Goal: Task Accomplishment & Management: Manage account settings

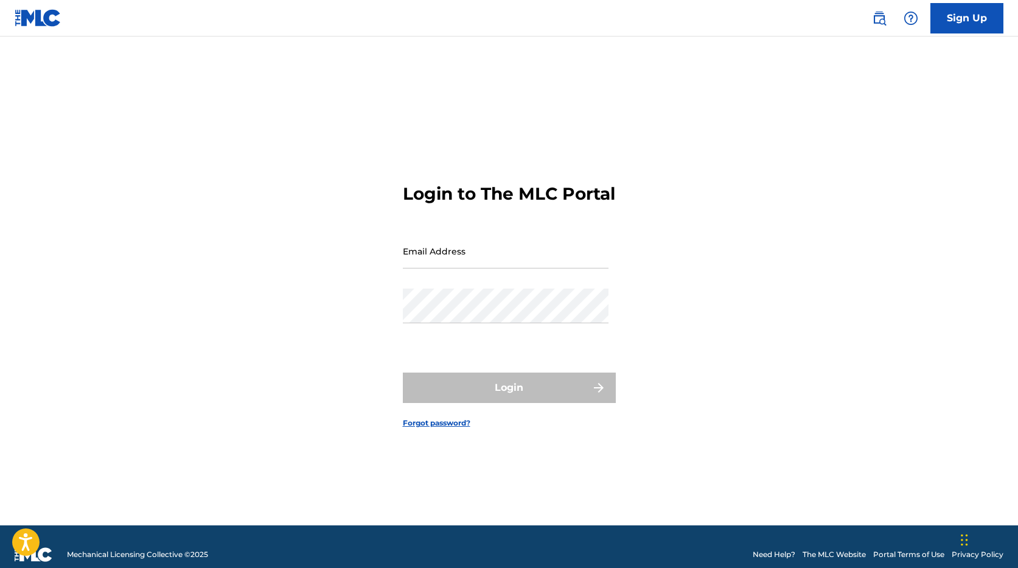
click at [429, 266] on input "Email Address" at bounding box center [506, 251] width 206 height 35
type input "[PERSON_NAME][EMAIL_ADDRESS][PERSON_NAME][DOMAIN_NAME]"
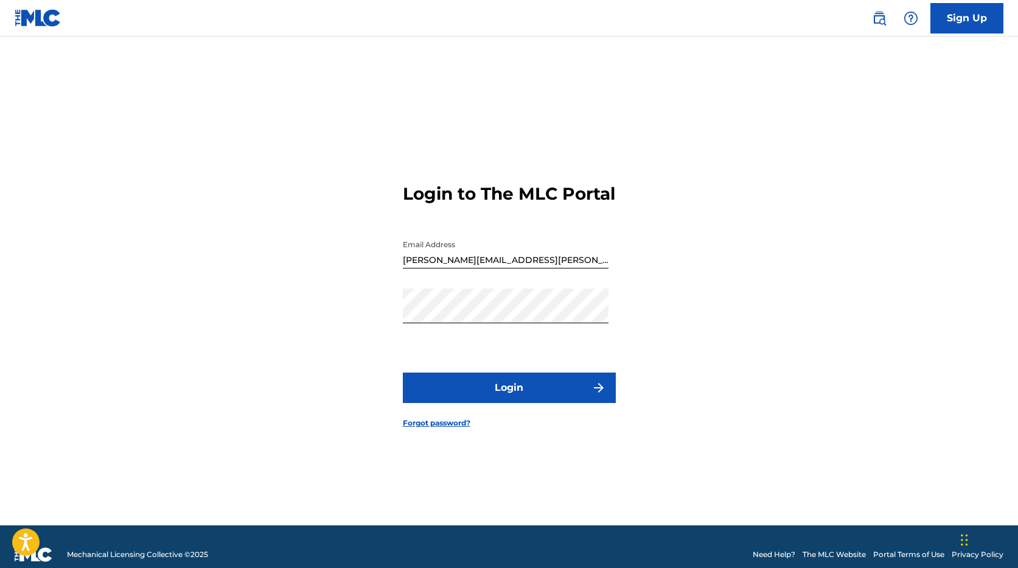
click at [523, 391] on button "Login" at bounding box center [509, 387] width 213 height 30
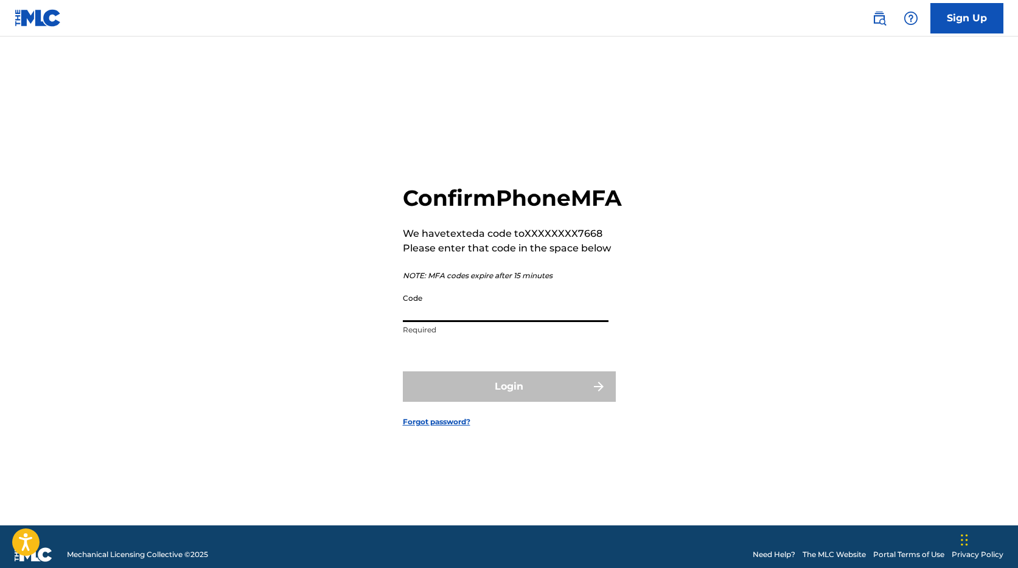
click at [414, 319] on input "Code" at bounding box center [506, 304] width 206 height 35
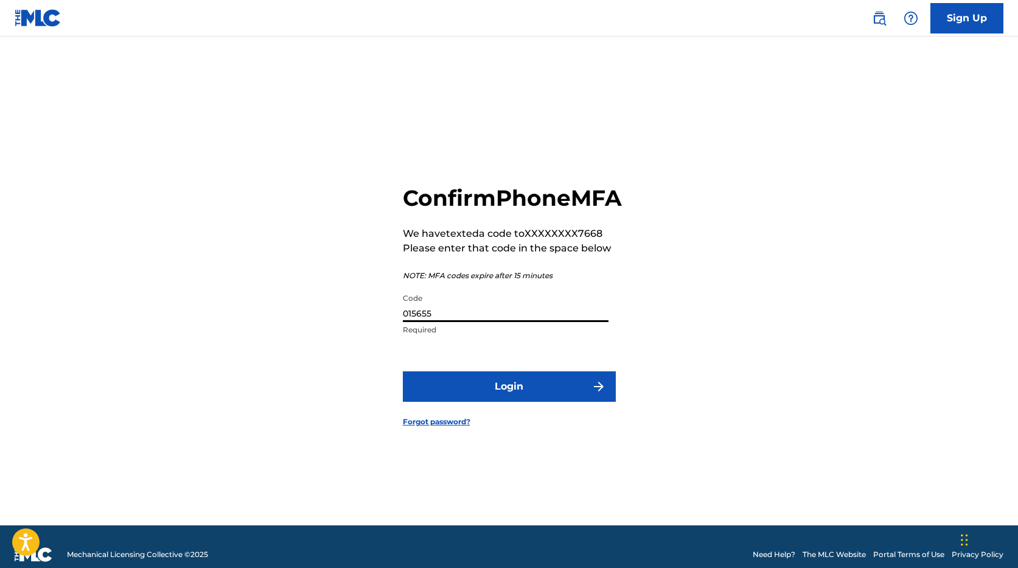
type input "015655"
click at [490, 392] on button "Login" at bounding box center [509, 386] width 213 height 30
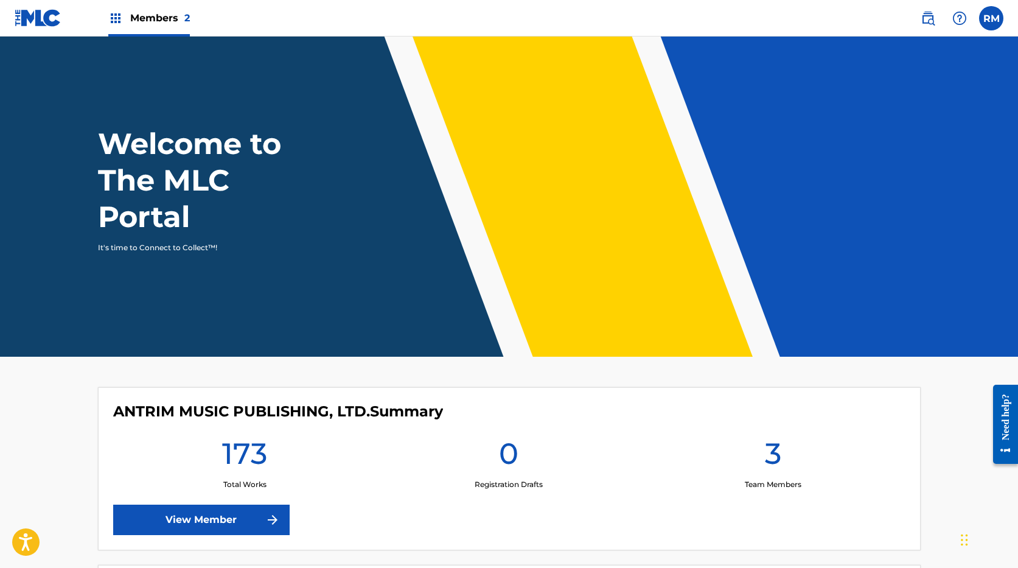
click at [150, 21] on span "Members 2" at bounding box center [160, 18] width 60 height 14
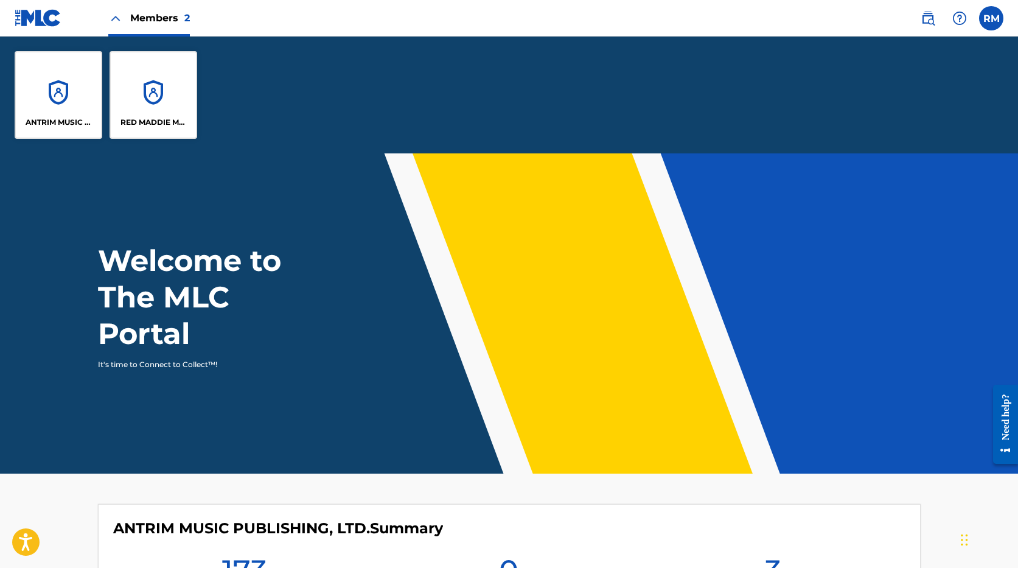
click at [141, 114] on div "RED MADDIE MUSIC PUBLISHING" at bounding box center [154, 95] width 88 height 88
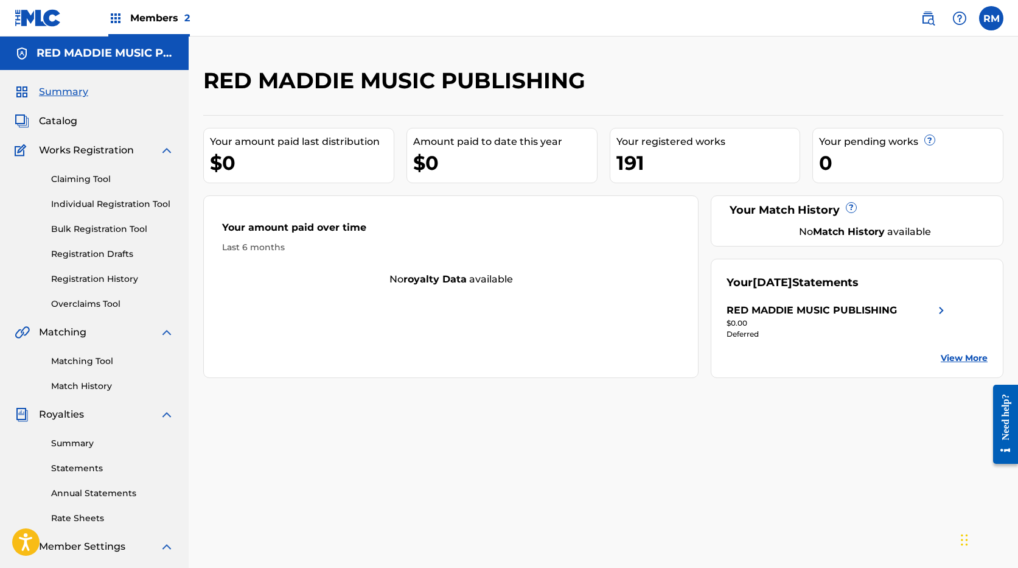
click at [87, 443] on link "Summary" at bounding box center [112, 443] width 123 height 13
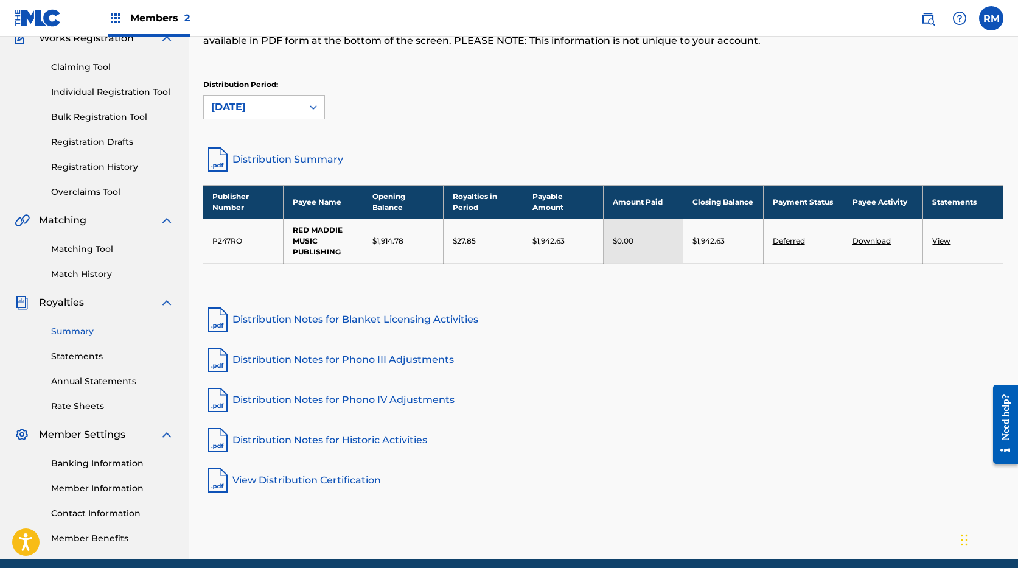
scroll to position [162, 0]
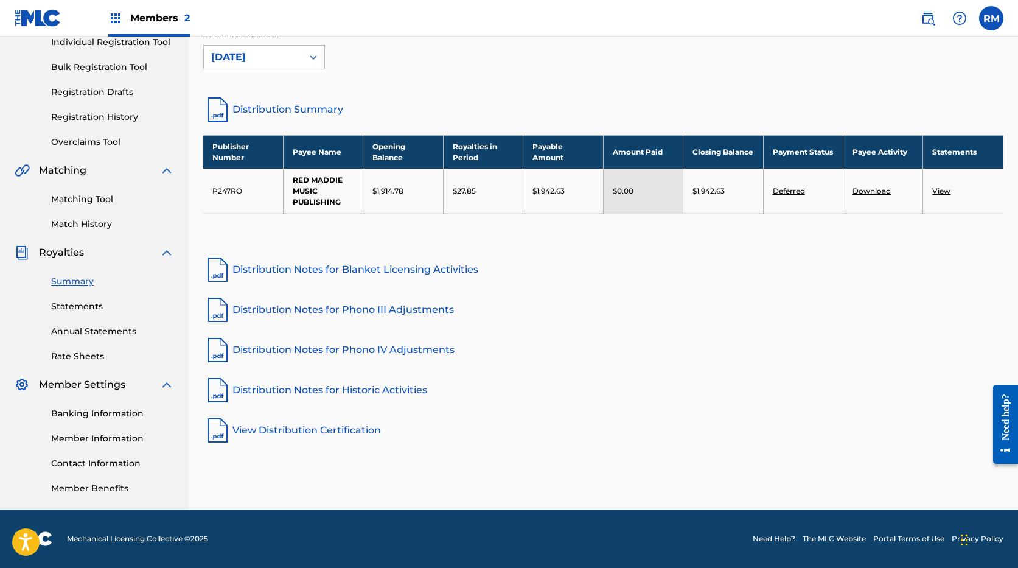
click at [97, 442] on link "Member Information" at bounding box center [112, 438] width 123 height 13
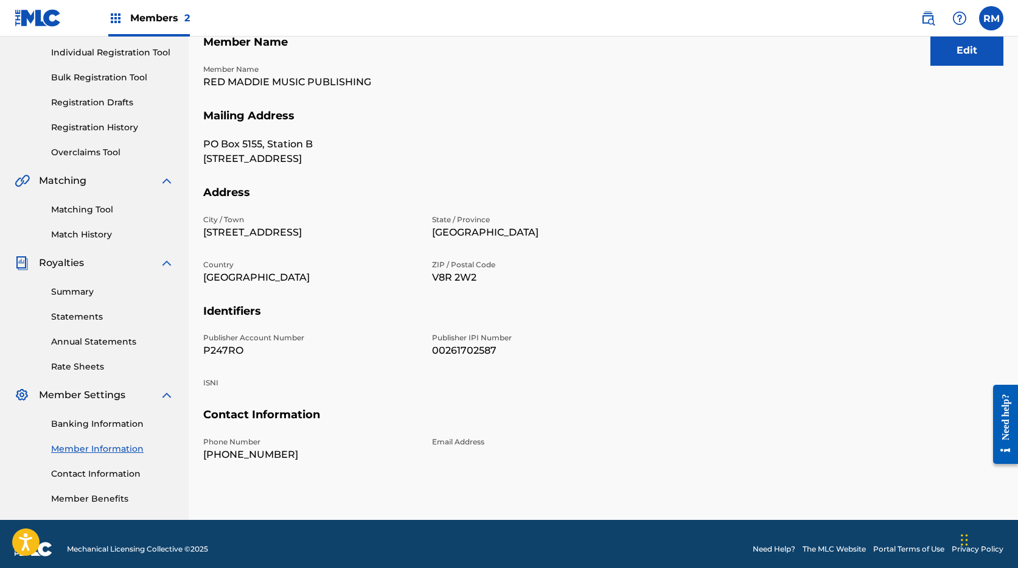
scroll to position [162, 0]
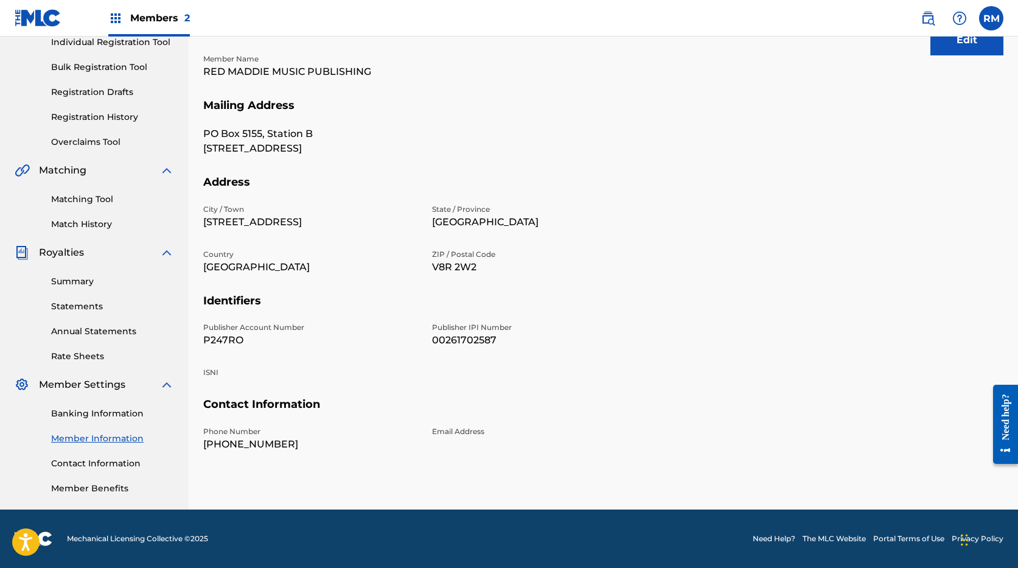
click at [108, 461] on link "Contact Information" at bounding box center [112, 463] width 123 height 13
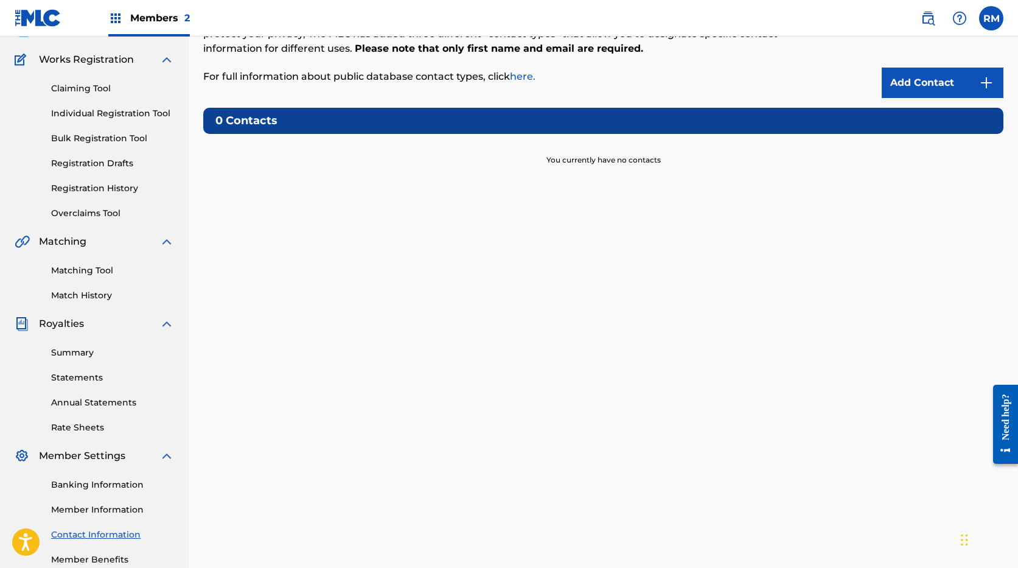
scroll to position [162, 0]
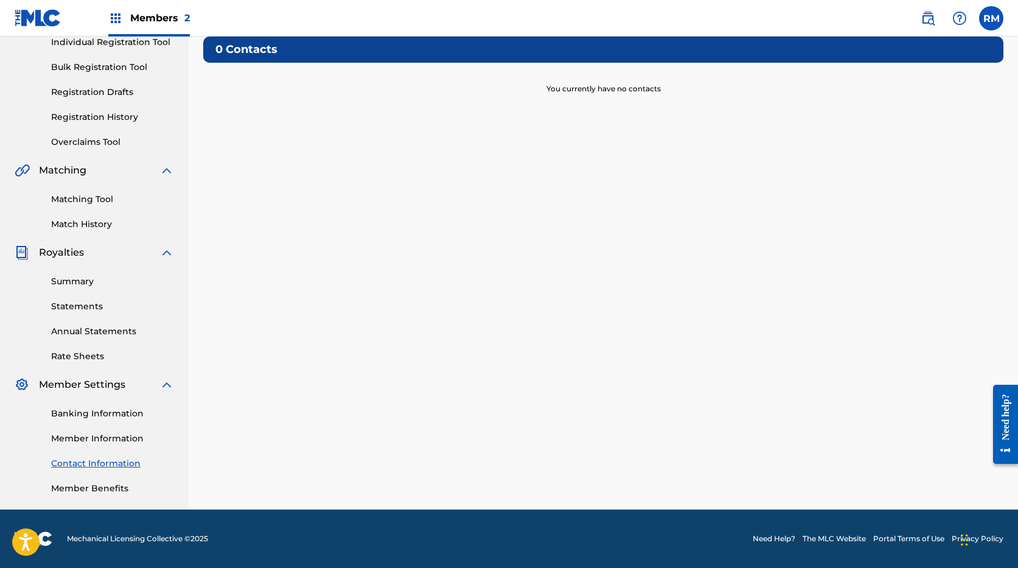
click at [85, 412] on link "Banking Information" at bounding box center [112, 413] width 123 height 13
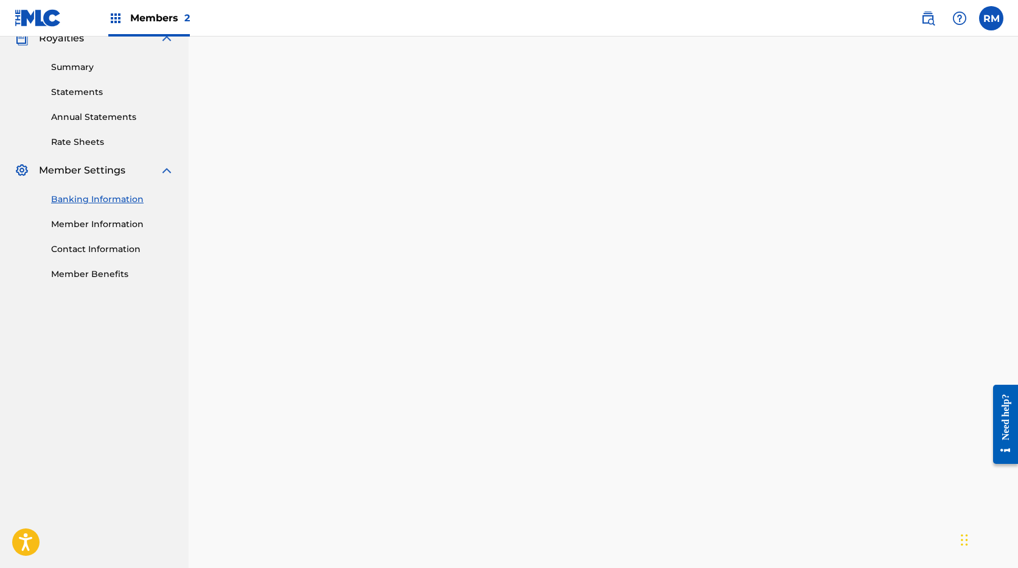
scroll to position [403, 0]
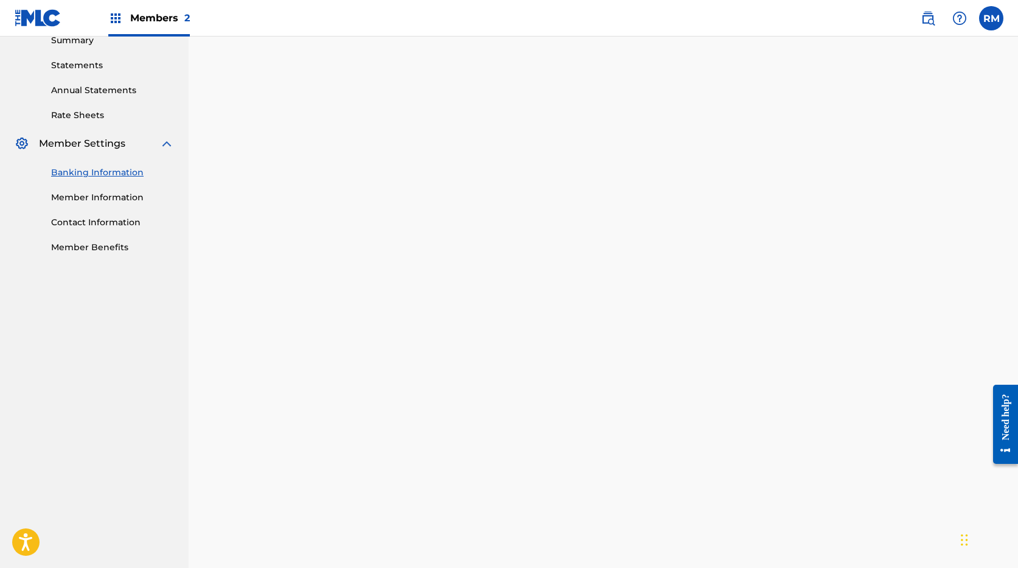
click at [99, 462] on nav "RED MADDIE MUSIC PUBLISHING Summary Catalog Works Registration Claiming Tool In…" at bounding box center [94, 285] width 189 height 1302
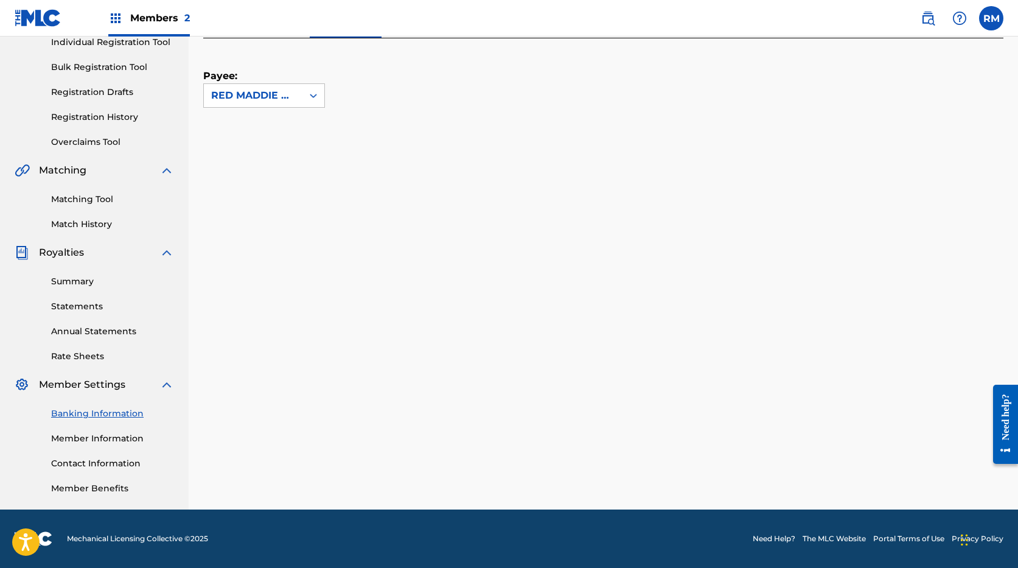
scroll to position [162, 0]
click at [988, 18] on label at bounding box center [991, 18] width 24 height 24
click at [991, 18] on input "RM Ruth Mellor ruth@trenholme.ca Notification Preferences Profile Log out" at bounding box center [991, 18] width 0 height 0
click at [881, 172] on p "Log out" at bounding box center [873, 172] width 29 height 11
click at [991, 18] on input "RM Ruth Mellor ruth@trenholme.ca Notification Preferences Profile Log out" at bounding box center [991, 18] width 0 height 0
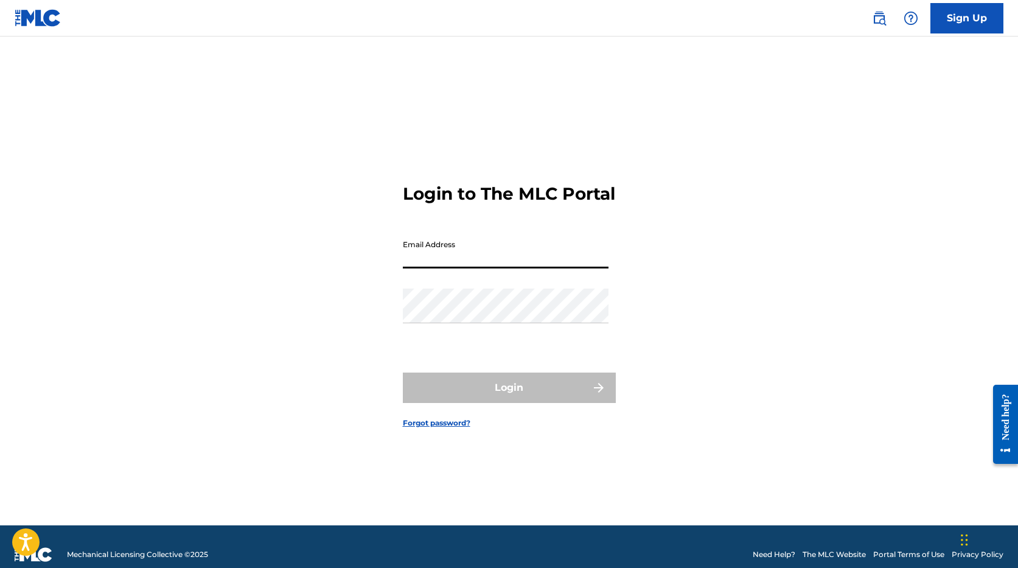
click at [444, 268] on input "Email Address" at bounding box center [506, 251] width 206 height 35
type input "[PERSON_NAME][EMAIL_ADDRESS][PERSON_NAME][DOMAIN_NAME]"
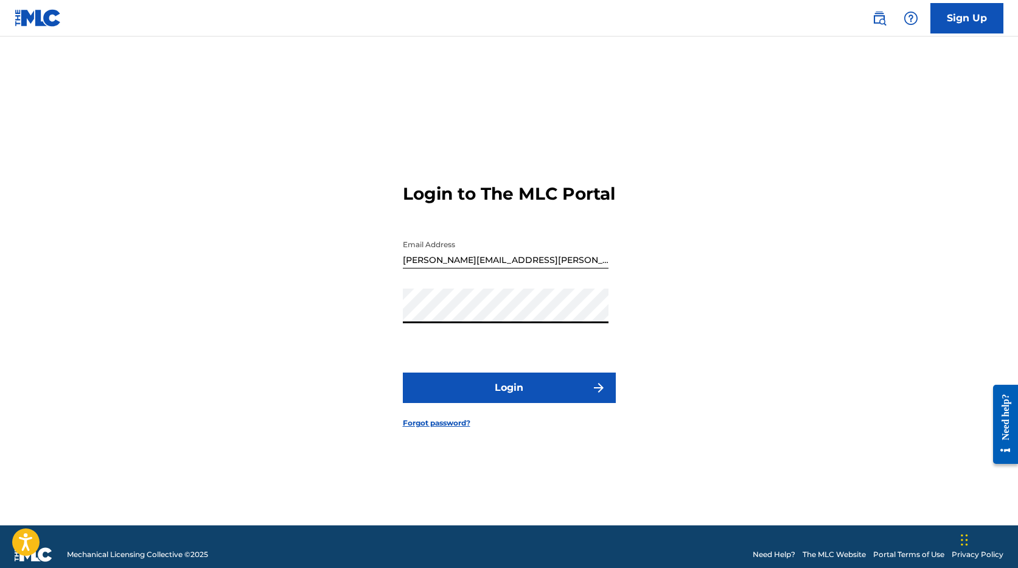
click at [495, 397] on button "Login" at bounding box center [509, 387] width 213 height 30
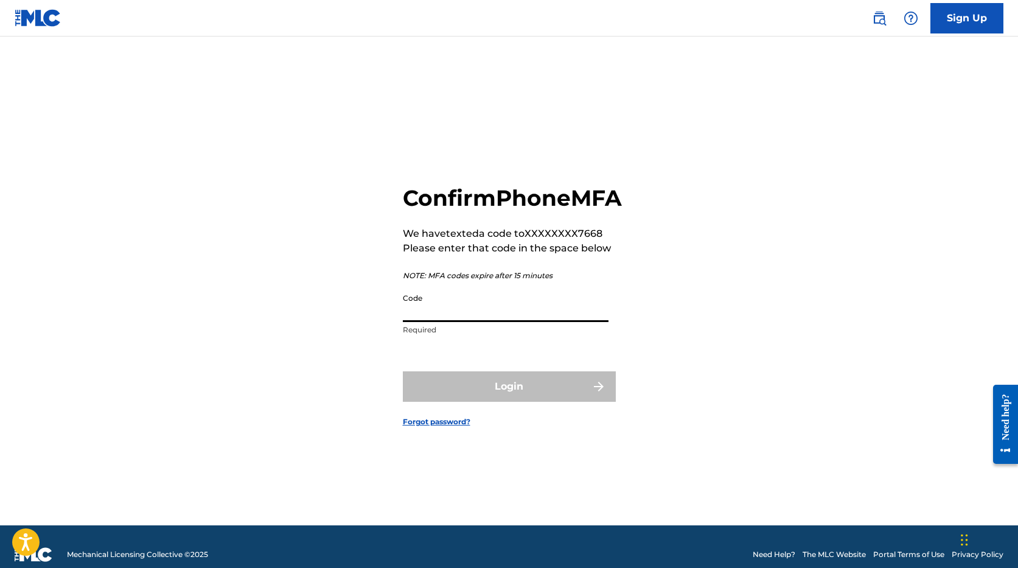
drag, startPoint x: 433, startPoint y: 329, endPoint x: 431, endPoint y: 321, distance: 8.7
click at [431, 322] on input "Code" at bounding box center [506, 304] width 206 height 35
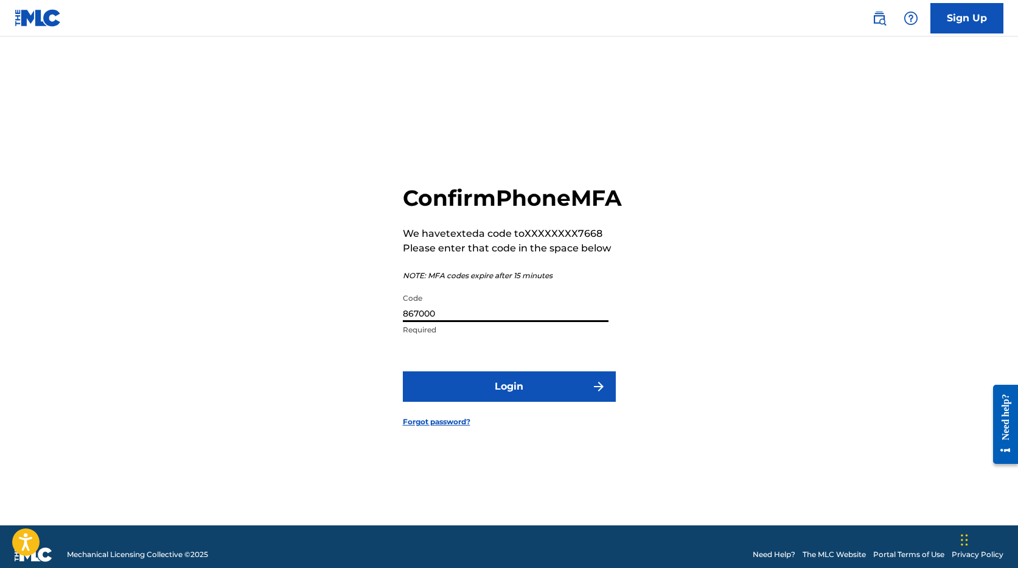
type input "867000"
click at [515, 402] on button "Login" at bounding box center [509, 386] width 213 height 30
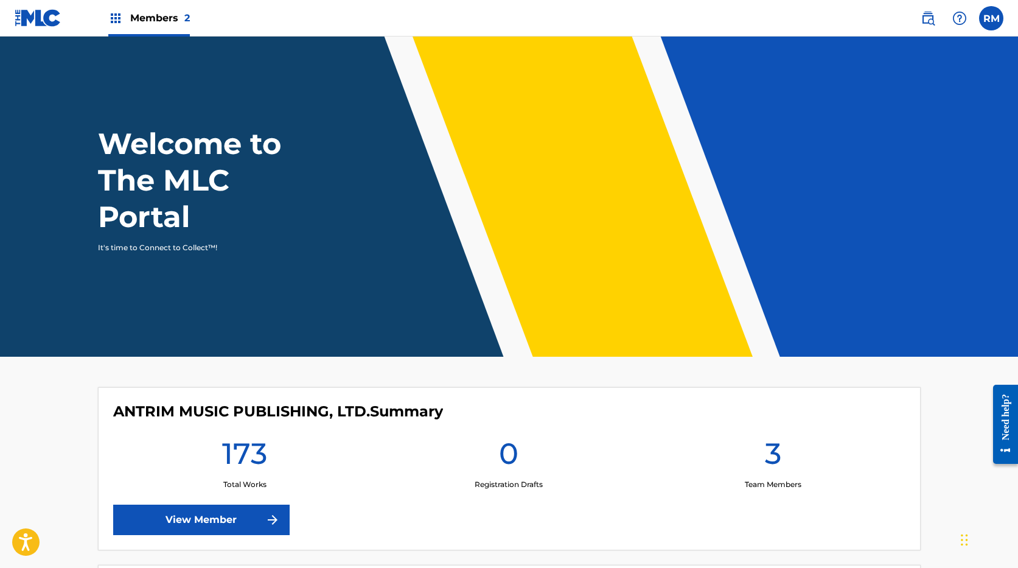
click at [164, 15] on span "Members 2" at bounding box center [160, 18] width 60 height 14
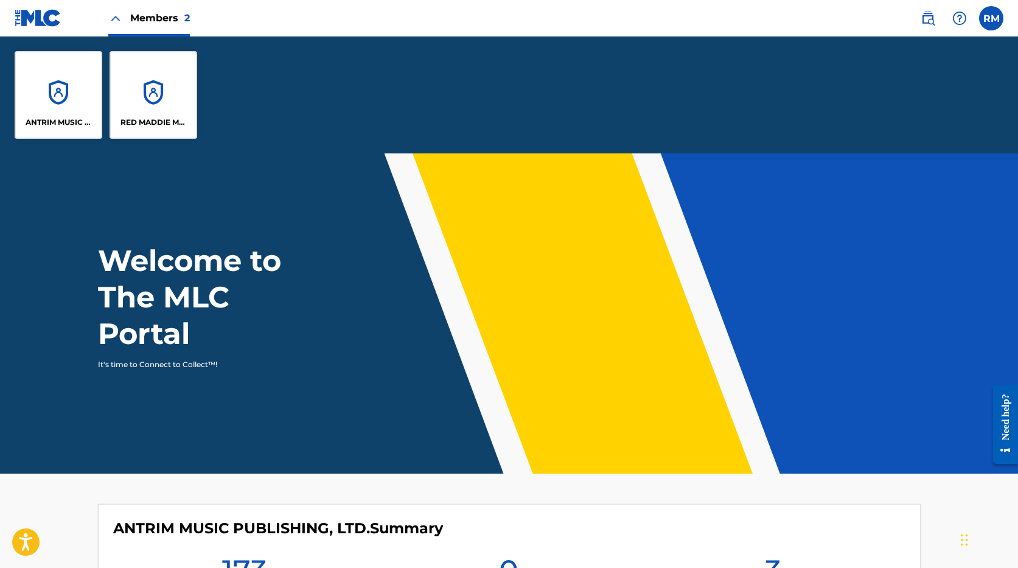
click at [148, 90] on div "RED MADDIE MUSIC PUBLISHING" at bounding box center [154, 95] width 88 height 88
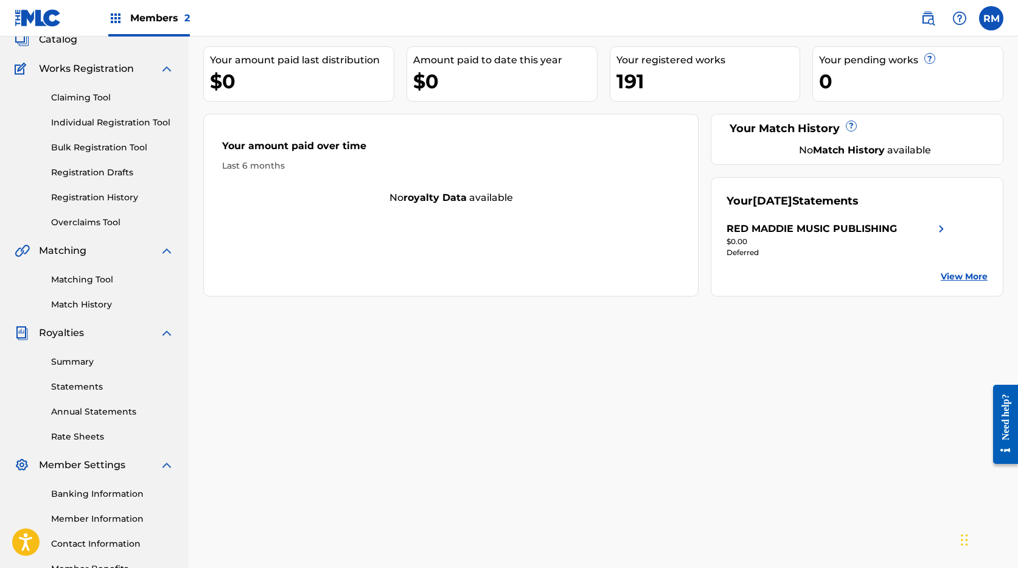
scroll to position [162, 0]
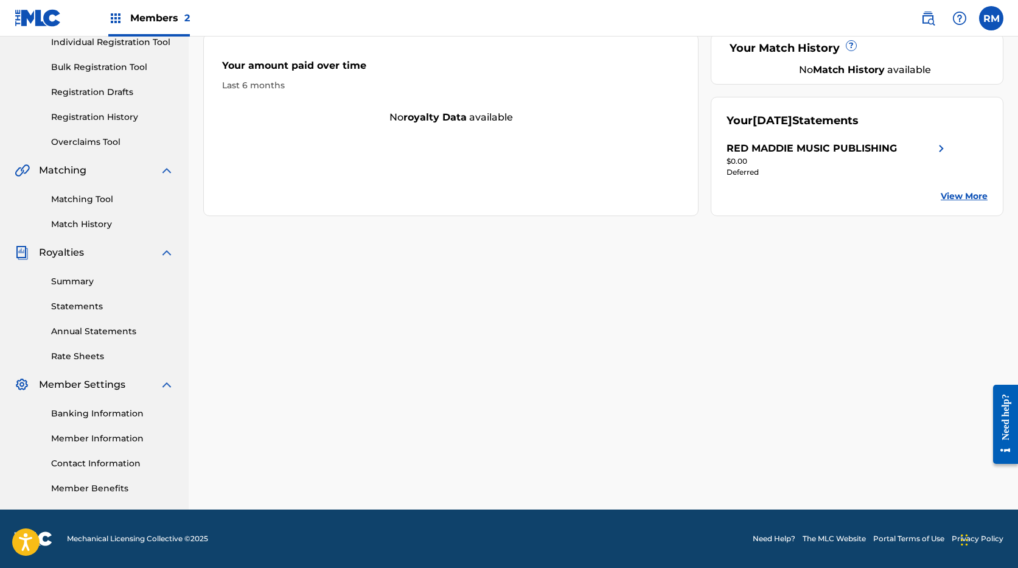
click at [99, 435] on link "Member Information" at bounding box center [112, 438] width 123 height 13
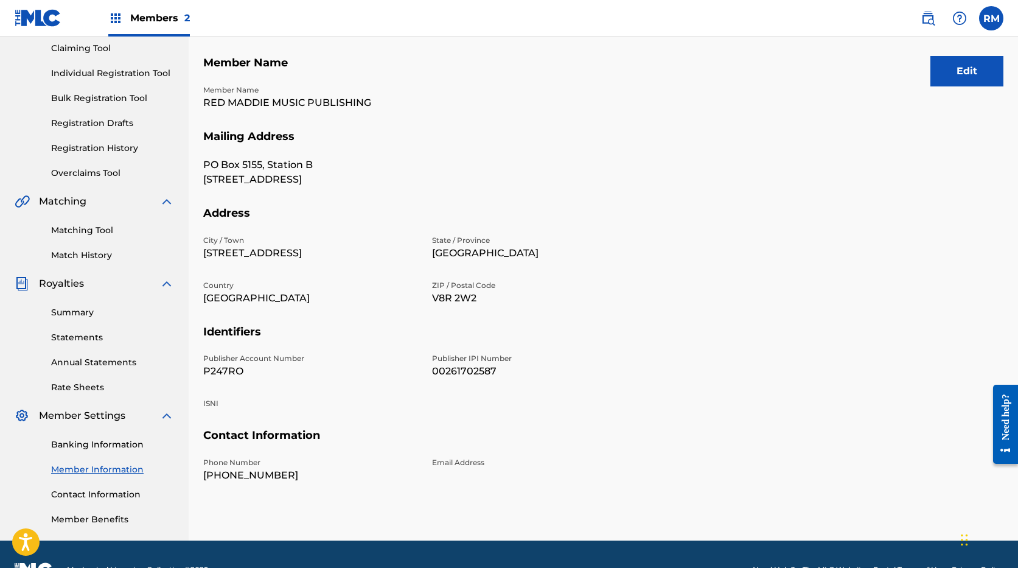
scroll to position [162, 0]
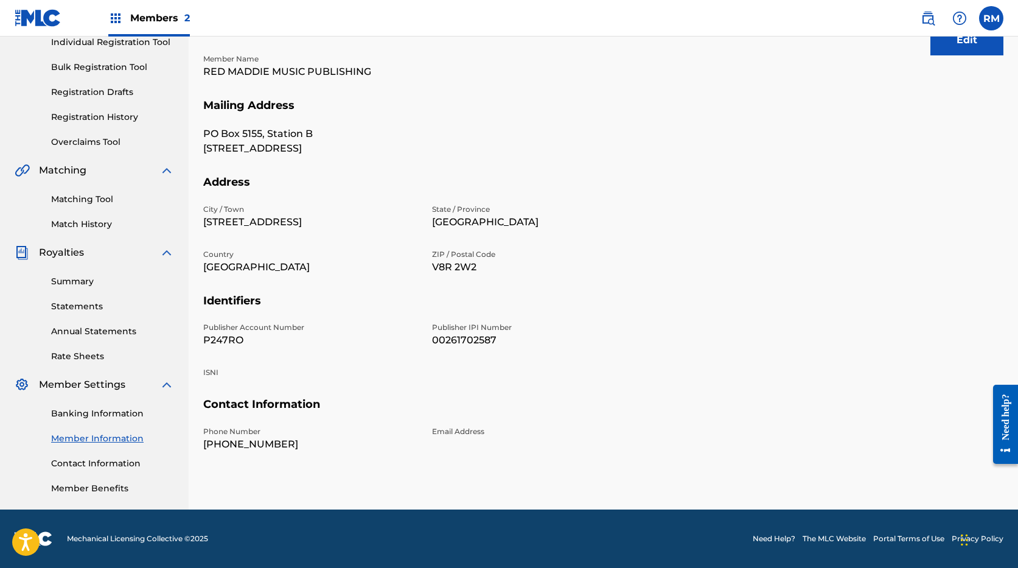
click at [105, 415] on link "Banking Information" at bounding box center [112, 413] width 123 height 13
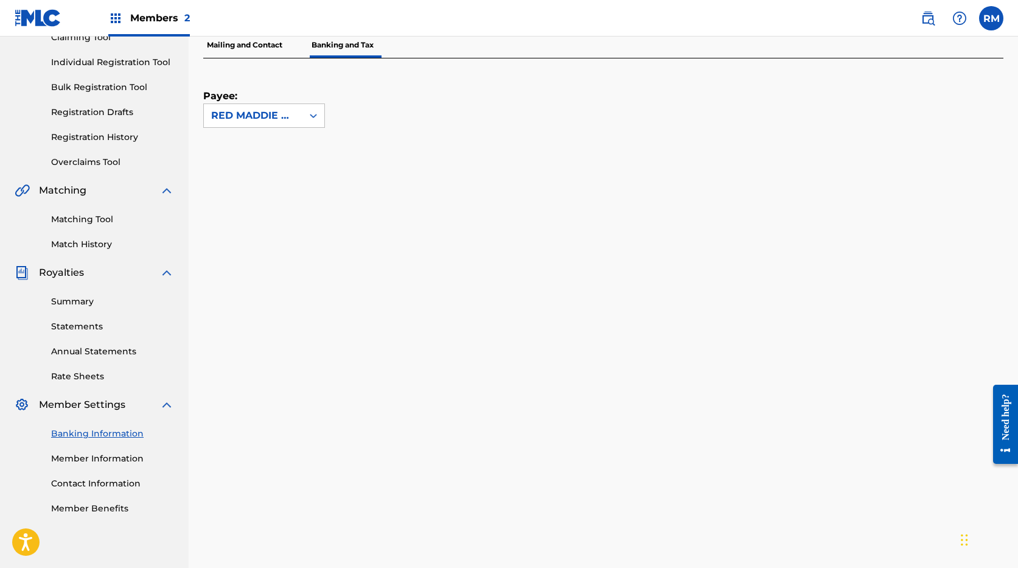
scroll to position [34, 0]
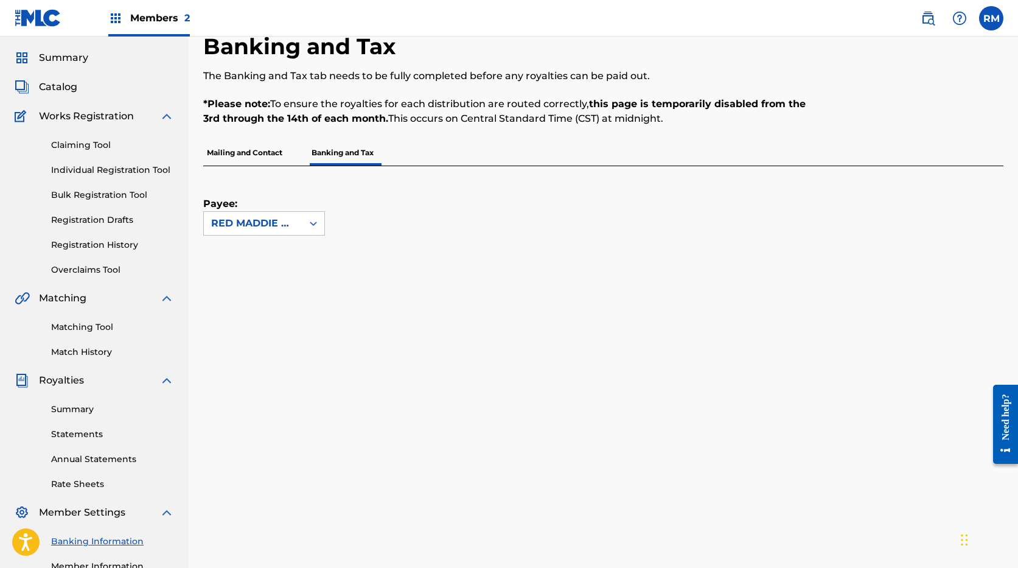
click at [71, 382] on span "Royalties" at bounding box center [61, 380] width 45 height 15
click at [83, 402] on div "Summary Statements Annual Statements Rate Sheets" at bounding box center [94, 439] width 159 height 103
drag, startPoint x: 81, startPoint y: 411, endPoint x: 94, endPoint y: 405, distance: 14.7
click at [82, 410] on link "Summary" at bounding box center [112, 409] width 123 height 13
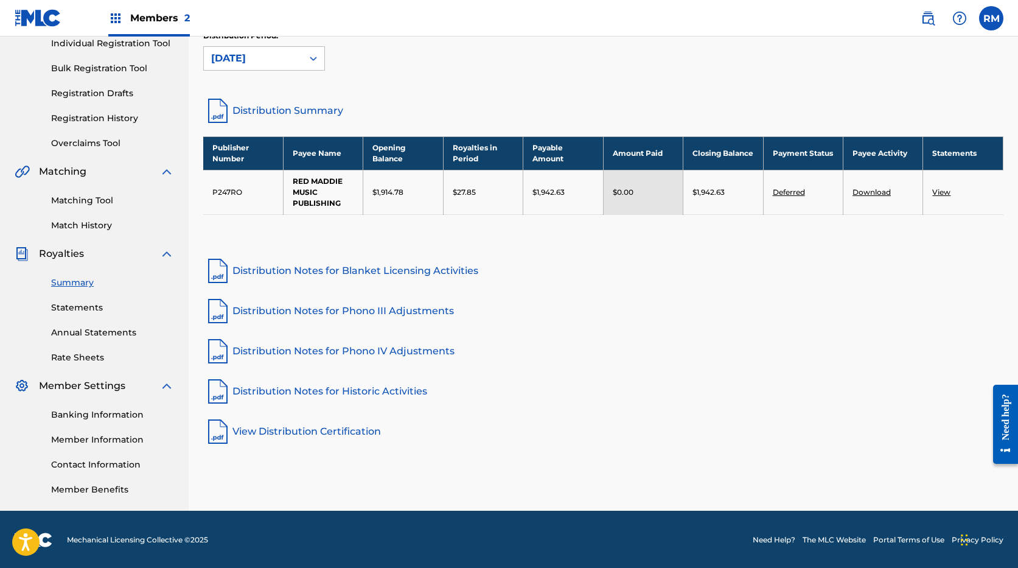
scroll to position [162, 0]
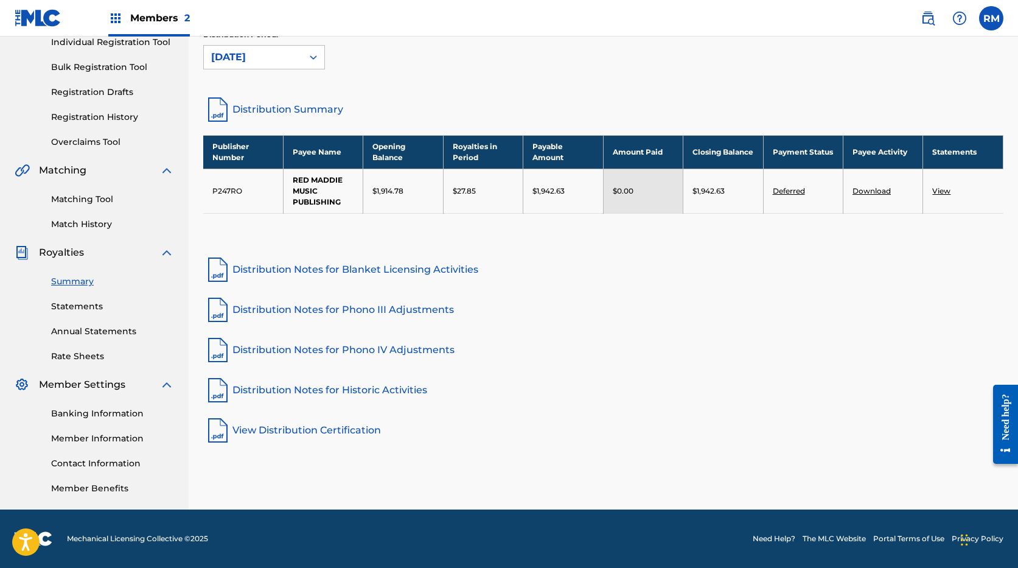
click at [92, 464] on link "Contact Information" at bounding box center [112, 463] width 123 height 13
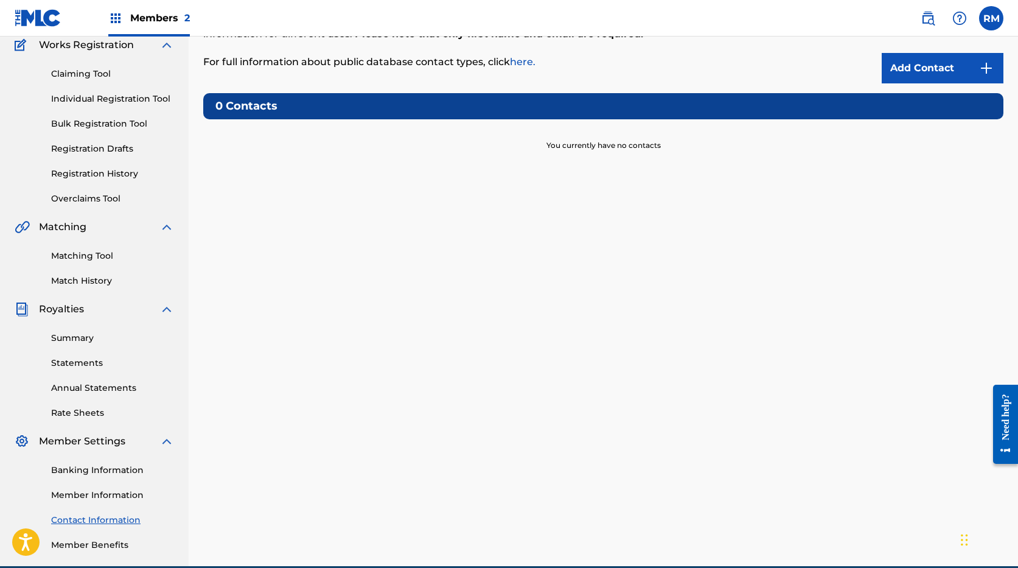
scroll to position [162, 0]
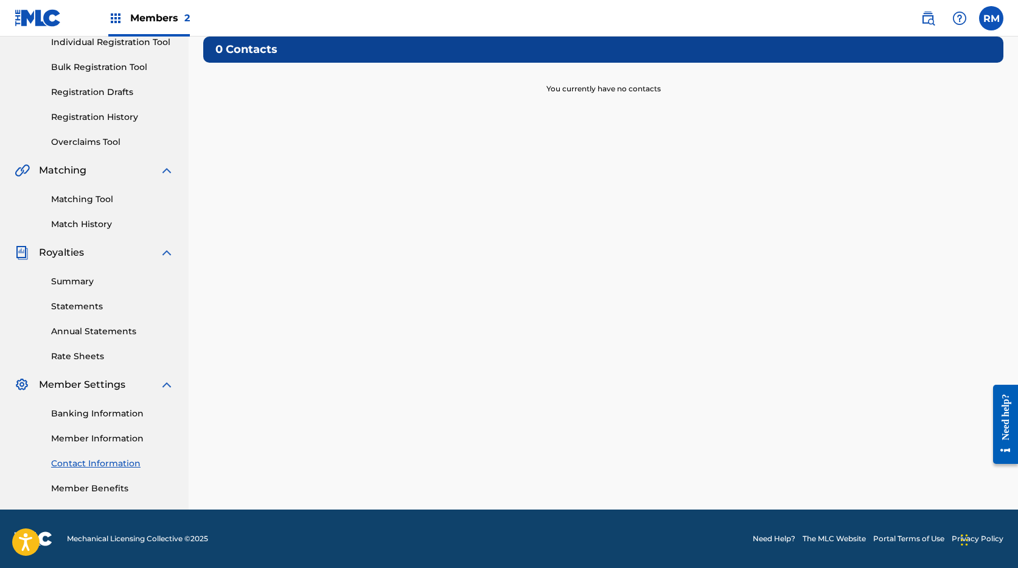
click at [89, 414] on link "Banking Information" at bounding box center [112, 413] width 123 height 13
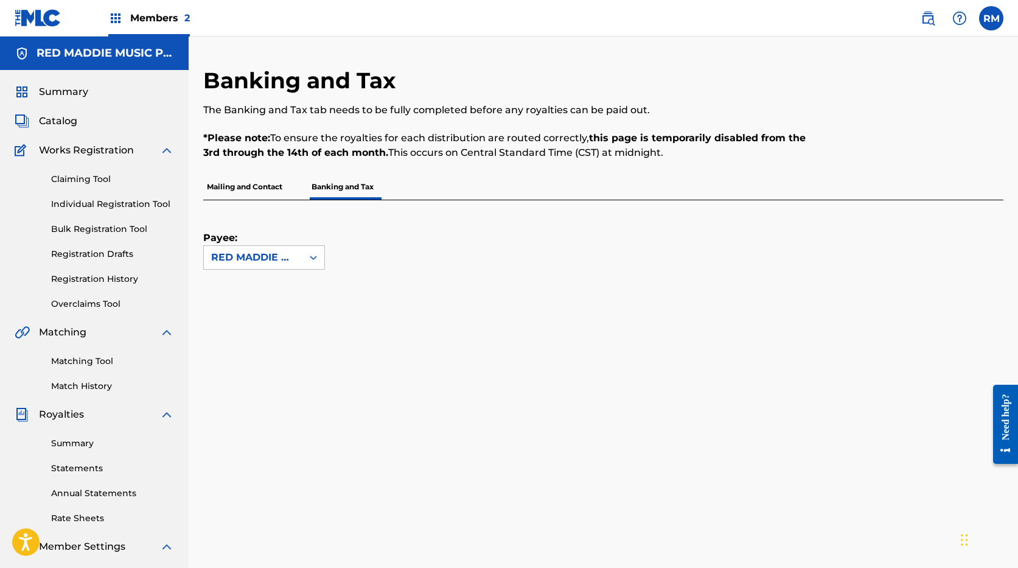
click at [225, 180] on p "Mailing and Contact" at bounding box center [244, 187] width 83 height 26
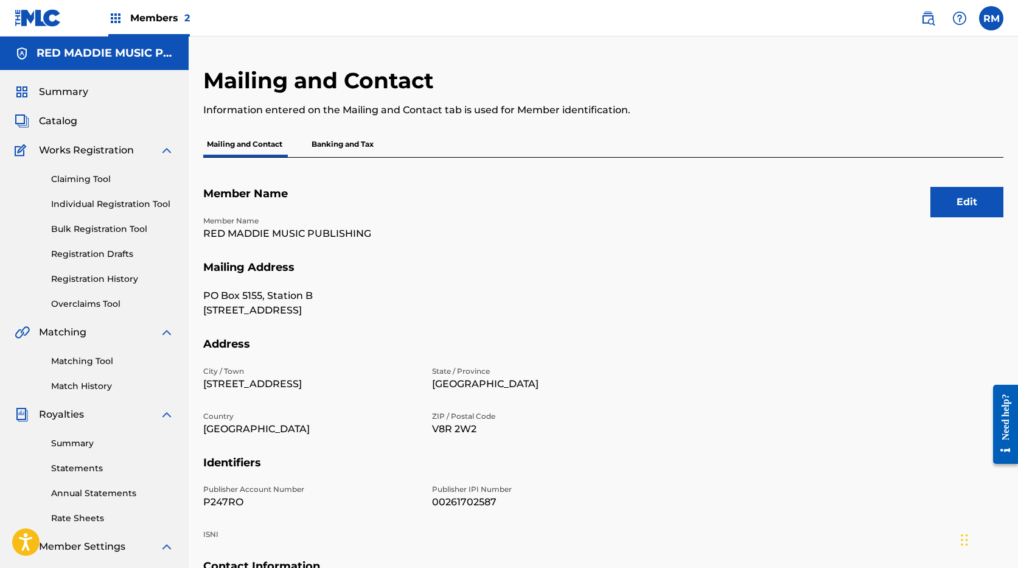
click at [344, 144] on p "Banking and Tax" at bounding box center [342, 144] width 69 height 26
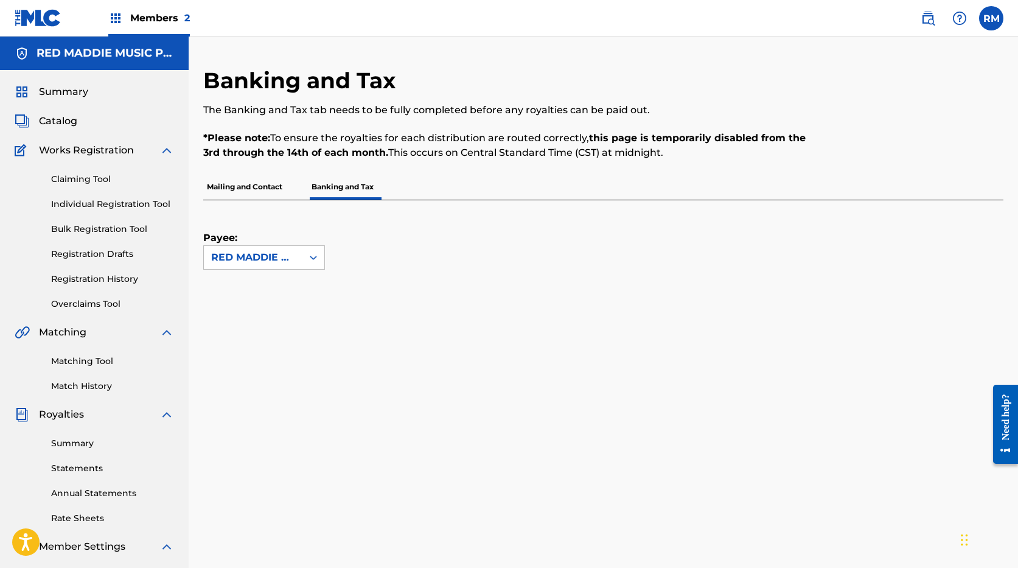
click at [147, 19] on span "Members 2" at bounding box center [160, 18] width 60 height 14
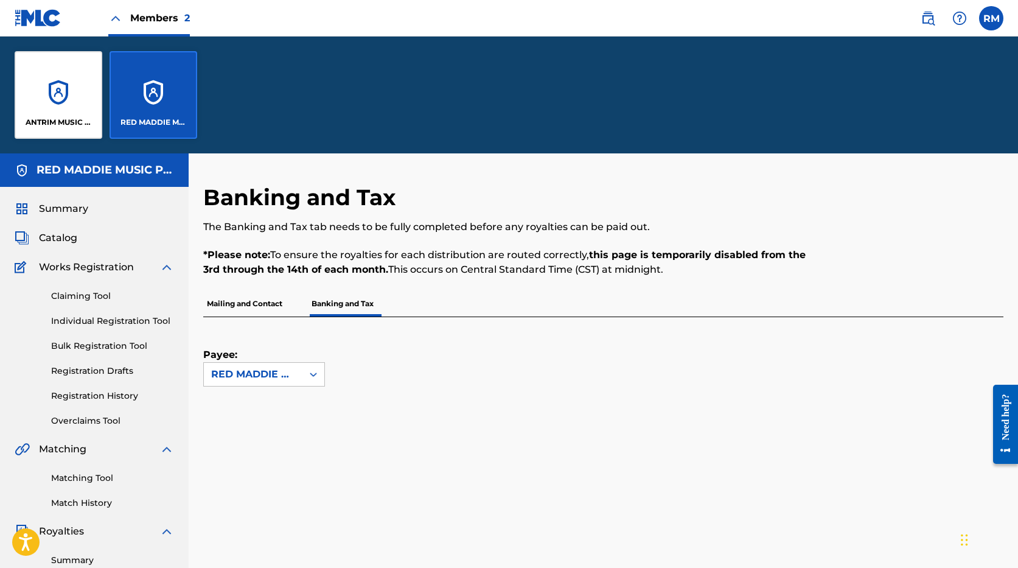
click at [46, 103] on div "ANTRIM MUSIC PUBLISHING, LTD." at bounding box center [59, 95] width 88 height 88
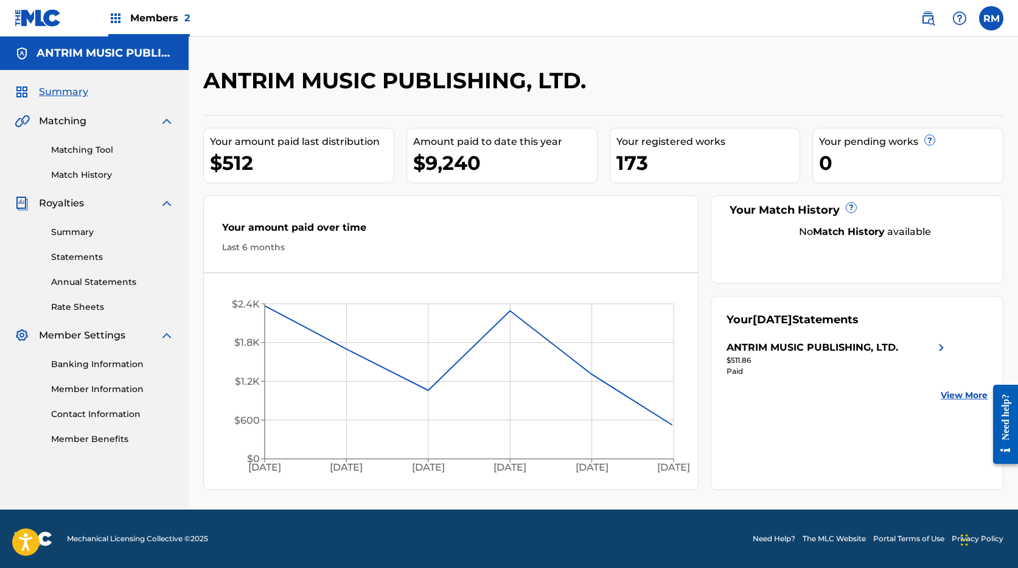
click at [102, 365] on link "Banking Information" at bounding box center [112, 364] width 123 height 13
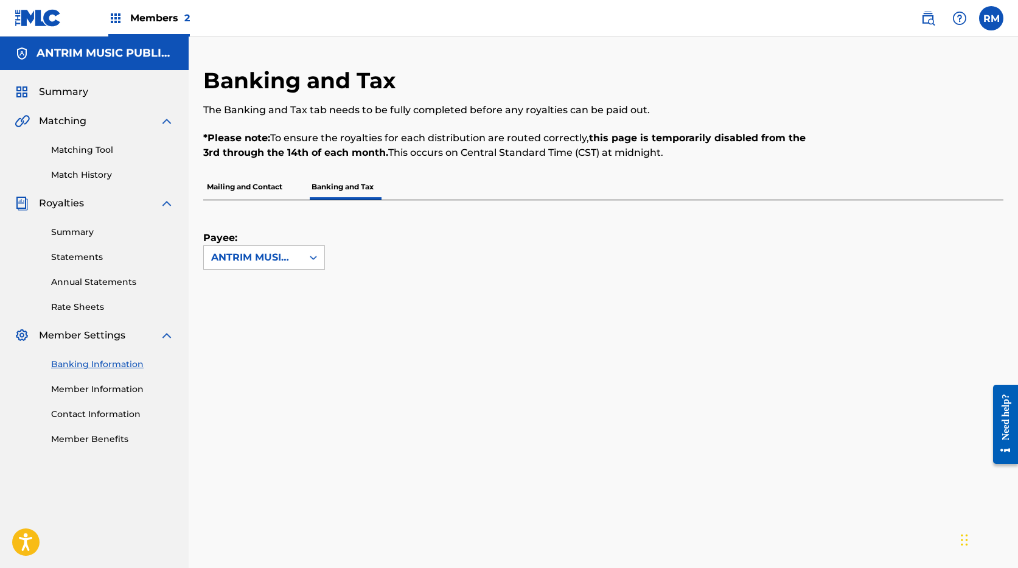
click at [991, 18] on label at bounding box center [991, 18] width 24 height 24
click at [991, 18] on input "RM Ruth Mellor ruth@trenholme.ca Notification Preferences Profile Log out" at bounding box center [991, 18] width 0 height 0
click at [160, 13] on span "Members 2" at bounding box center [160, 18] width 60 height 14
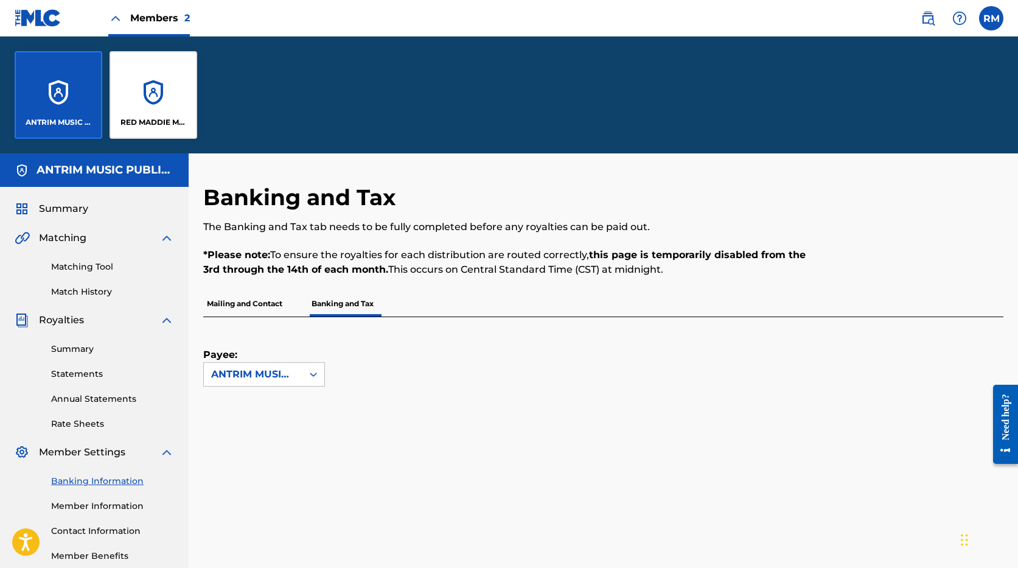
click at [138, 114] on div "RED MADDIE MUSIC PUBLISHING" at bounding box center [154, 95] width 88 height 88
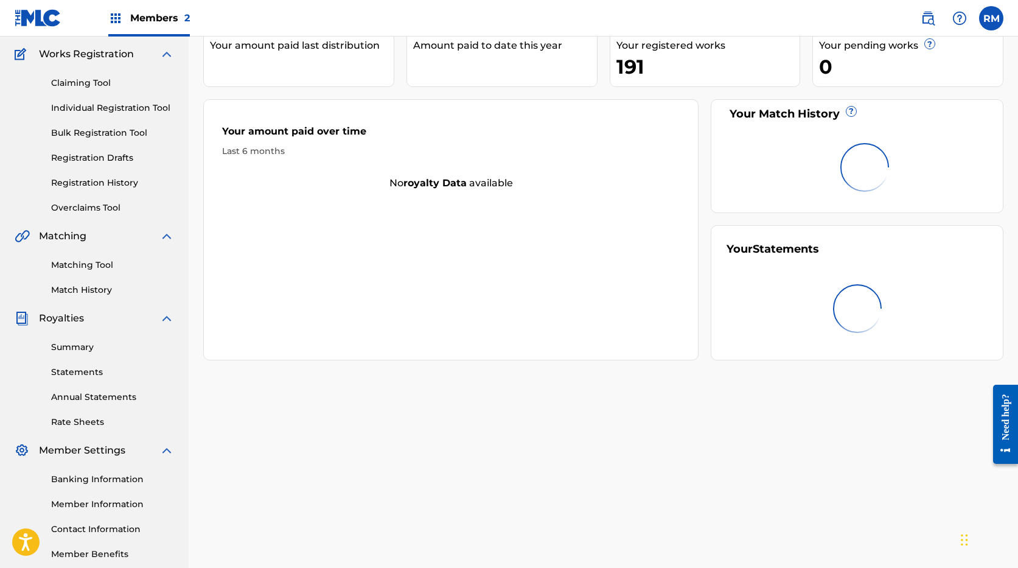
scroll to position [162, 0]
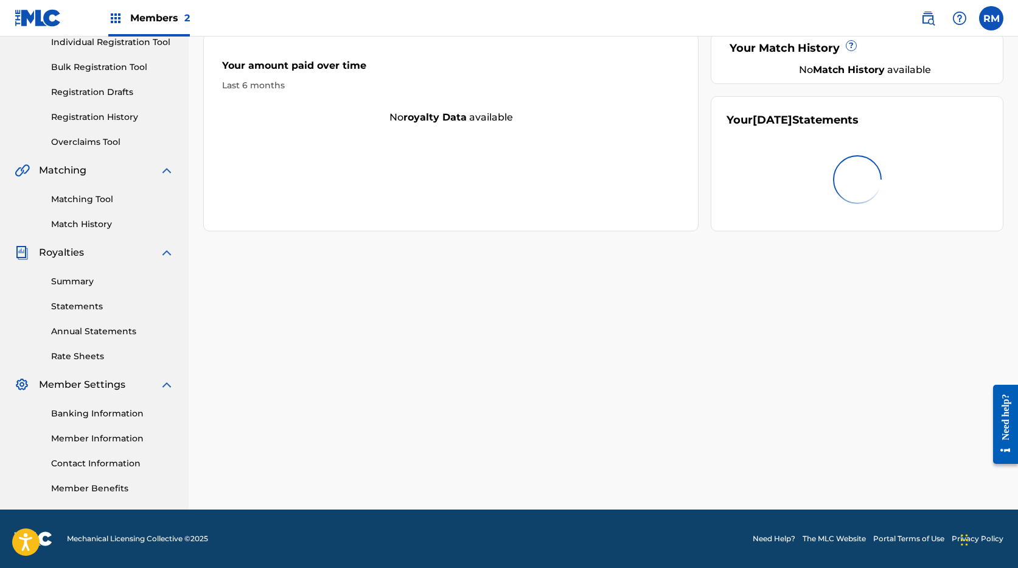
click at [105, 406] on div "Banking Information Member Information Contact Information Member Benefits" at bounding box center [94, 443] width 159 height 103
click at [108, 414] on link "Banking Information" at bounding box center [112, 413] width 123 height 13
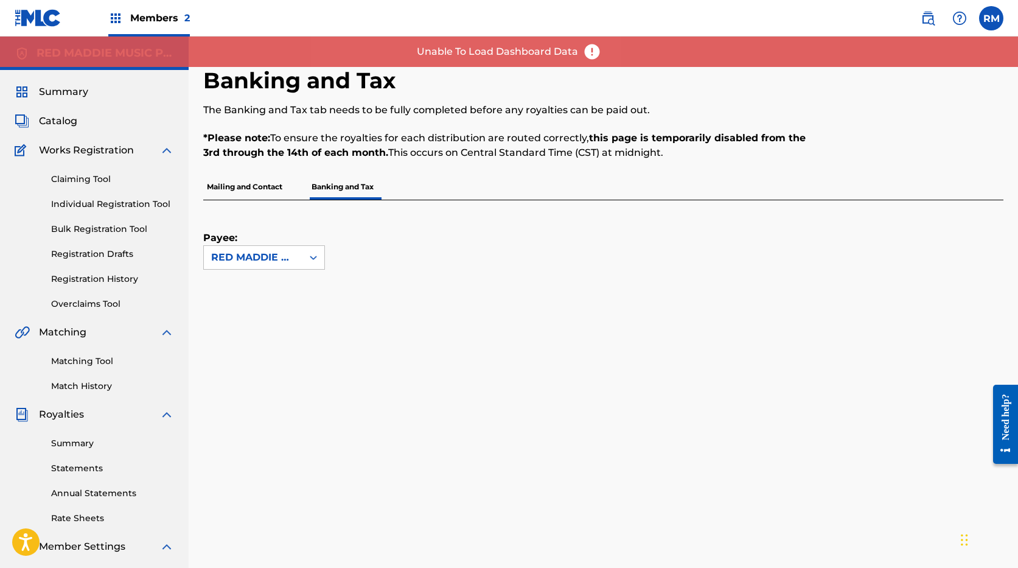
click at [992, 24] on label at bounding box center [991, 18] width 24 height 24
click at [991, 18] on input "RM Ruth Mellor ruth@trenholme.ca Notification Preferences Profile Log out" at bounding box center [991, 18] width 0 height 0
click at [868, 174] on p "Log out" at bounding box center [873, 172] width 29 height 11
click at [991, 18] on input "RM Ruth Mellor ruth@trenholme.ca Notification Preferences Profile Log out" at bounding box center [991, 18] width 0 height 0
